Goal: Communication & Community: Answer question/provide support

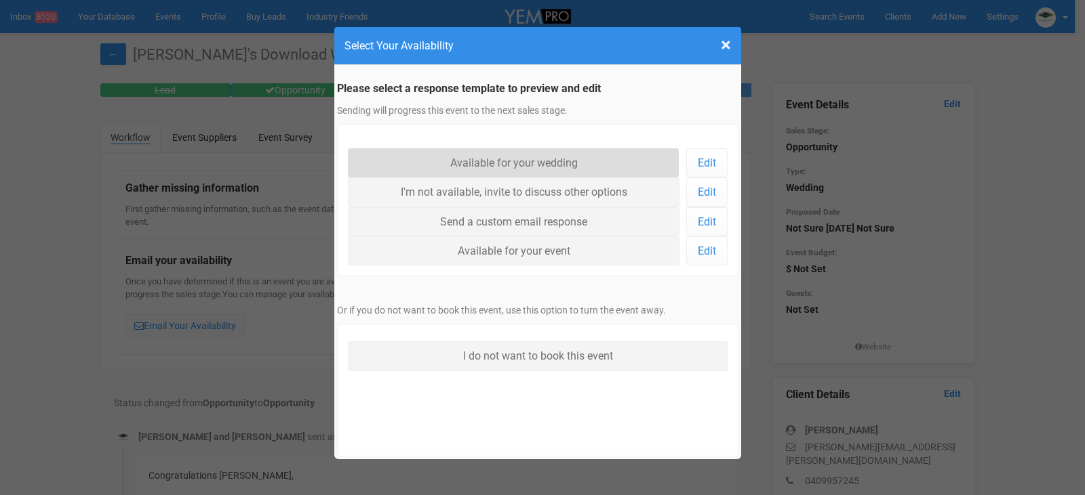
click at [466, 159] on link "Available for your wedding" at bounding box center [513, 162] width 331 height 29
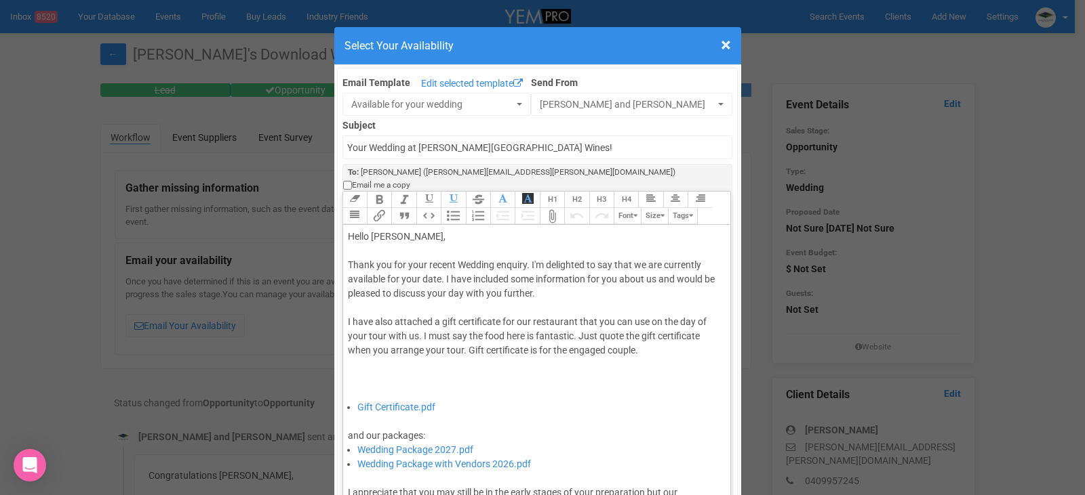
click at [439, 265] on div "Thank you for your recent Wedding enquiry. I'm delighted to say that we are cur…" at bounding box center [534, 329] width 373 height 142
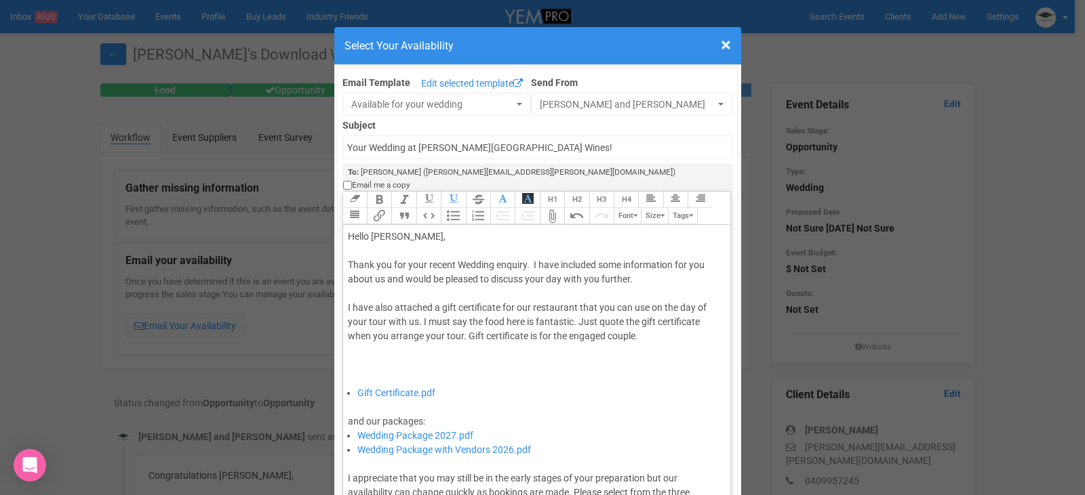
type trix-editor "<div>Hello [PERSON_NAME],&nbsp;</div><div><br></div><div>Thank you for your rec…"
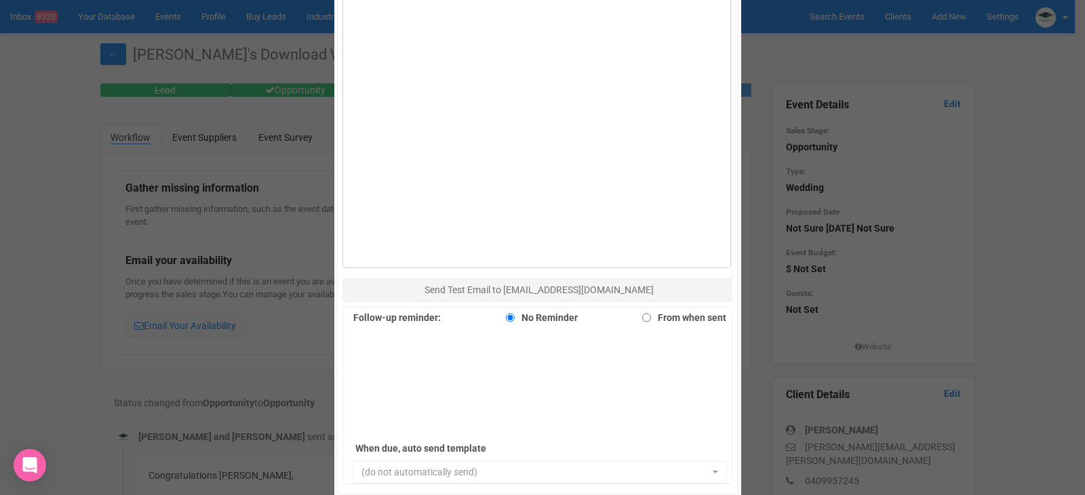
scroll to position [932, 0]
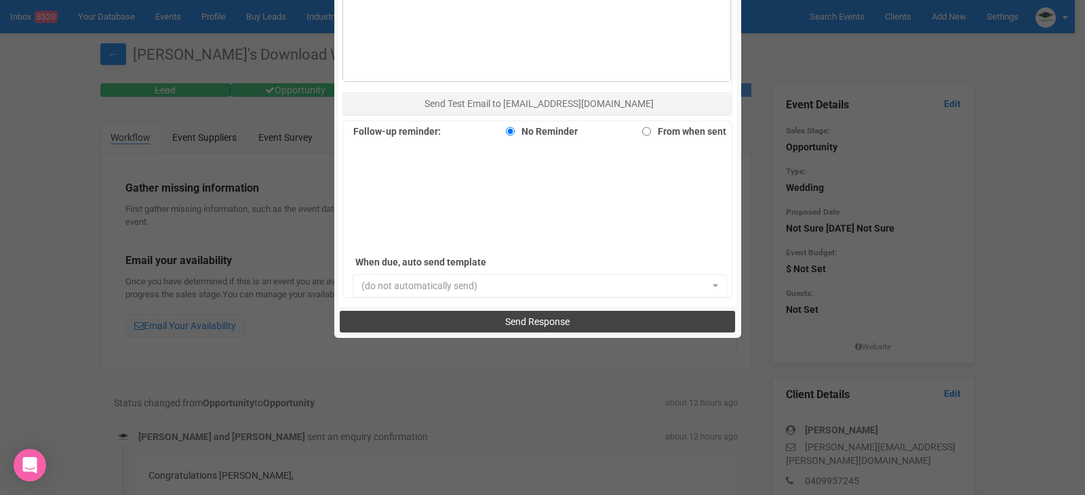
click at [525, 317] on span "Send Response" at bounding box center [537, 322] width 64 height 11
